Goal: Information Seeking & Learning: Learn about a topic

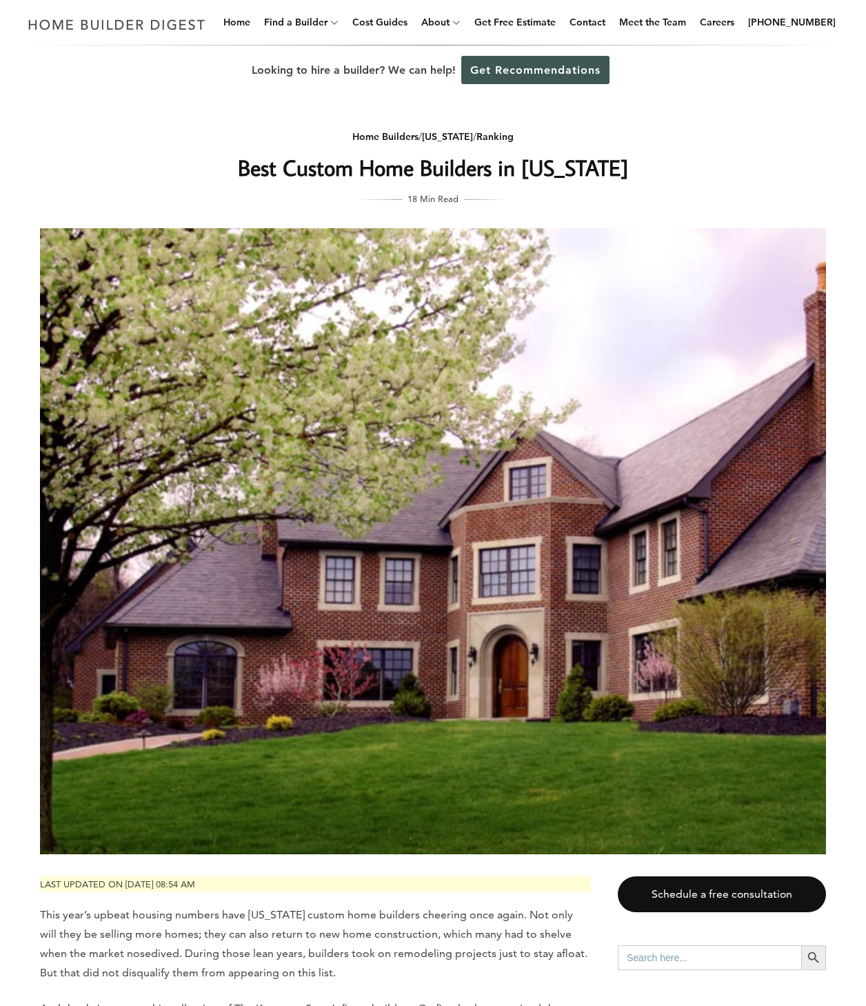
click at [669, 643] on img at bounding box center [433, 541] width 786 height 626
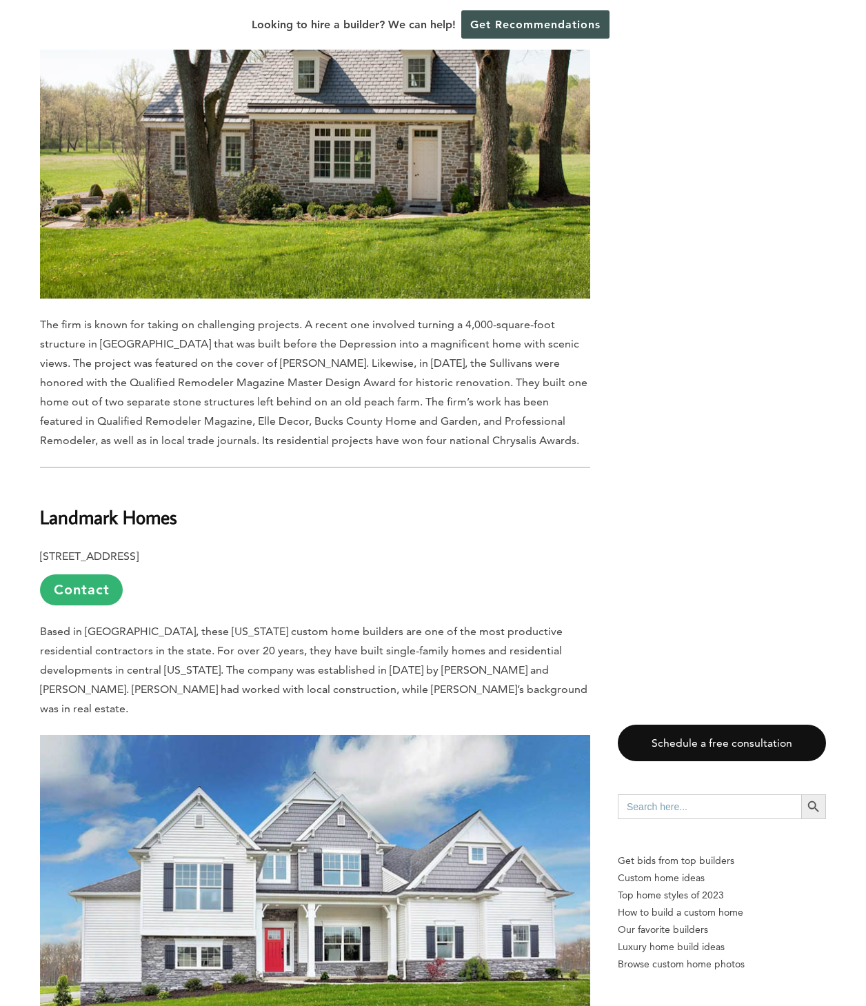
scroll to position [3183, 0]
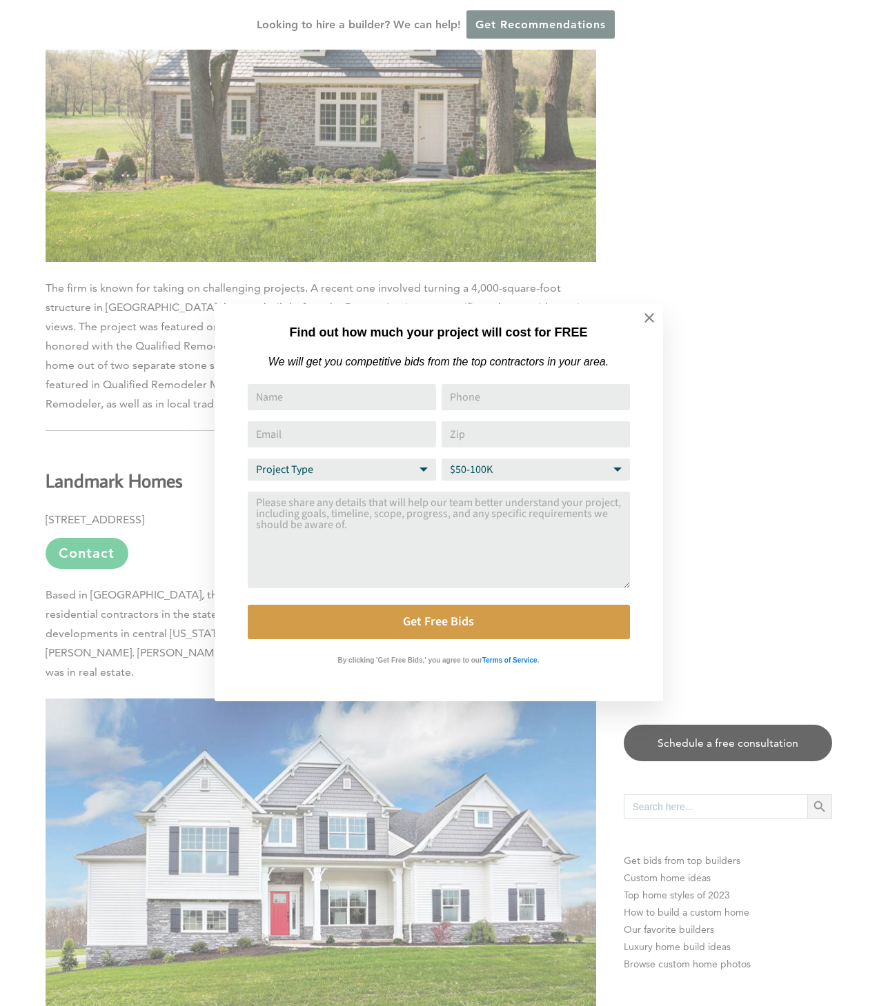
drag, startPoint x: 867, startPoint y: 996, endPoint x: 856, endPoint y: 993, distance: 11.4
click at [860, 996] on div "Find out how much your project will cost for FREE We will get you competitive b…" at bounding box center [438, 503] width 877 height 1006
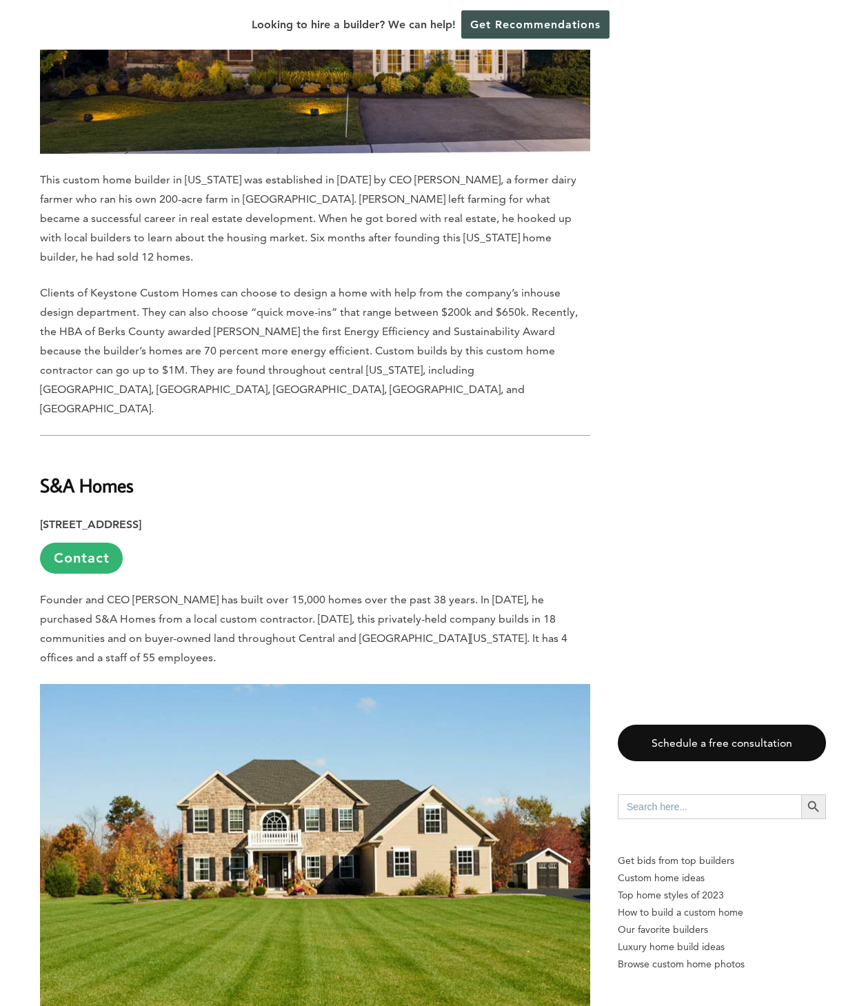
scroll to position [5671, 0]
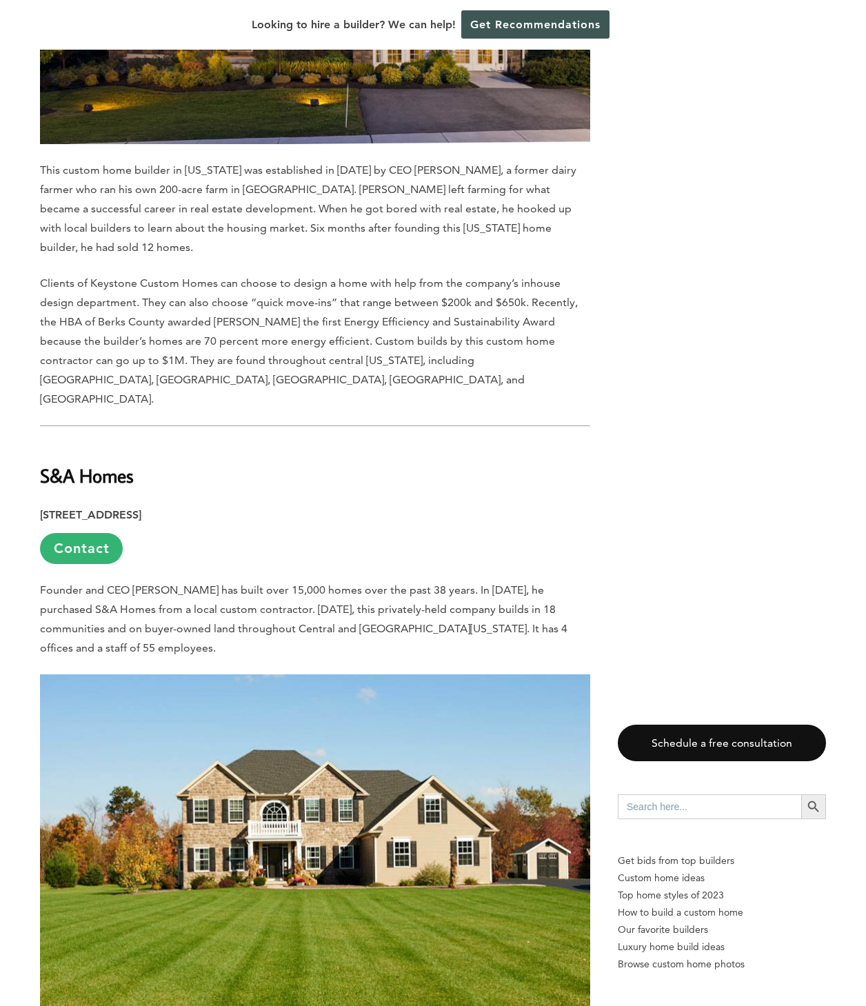
click at [348, 779] on img at bounding box center [315, 841] width 550 height 334
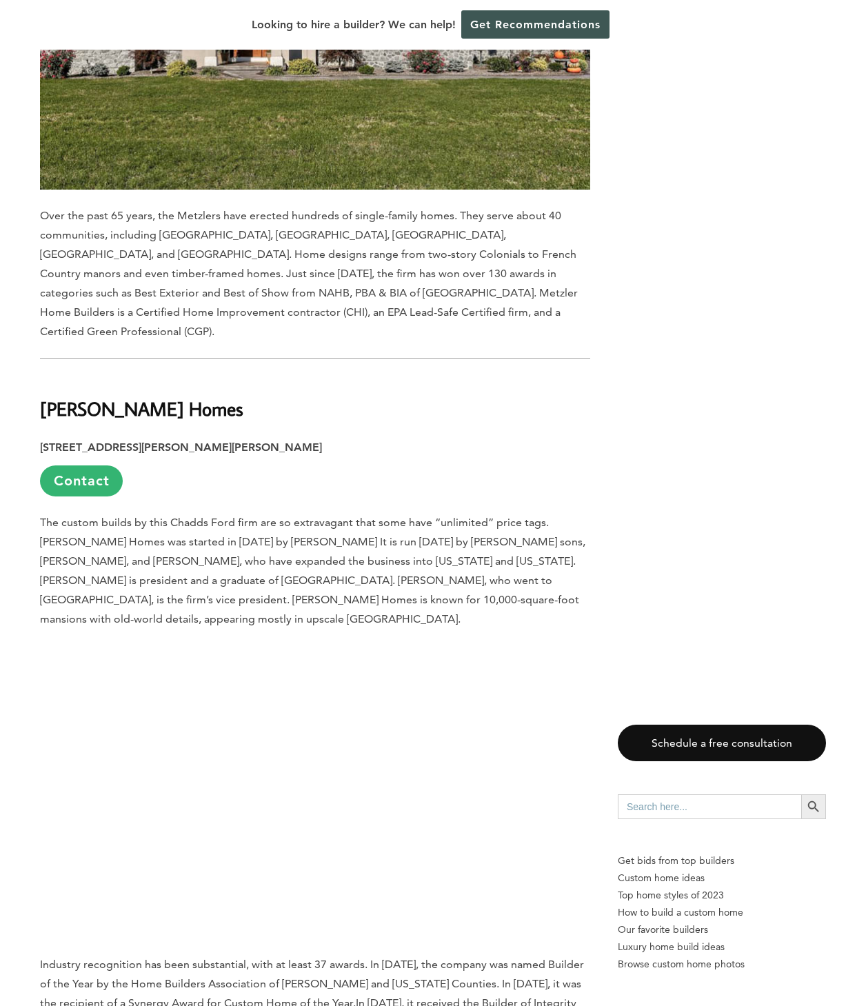
scroll to position [10146, 0]
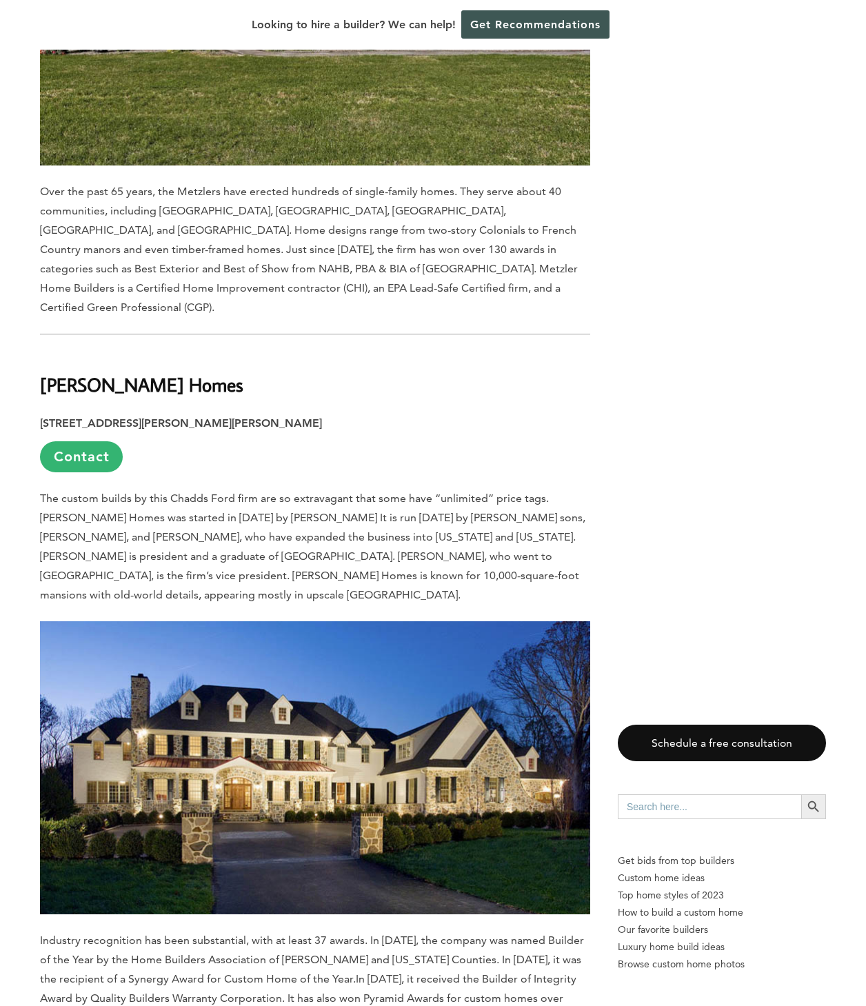
click at [337, 621] on img at bounding box center [315, 767] width 550 height 293
